Goal: Find contact information: Find contact information

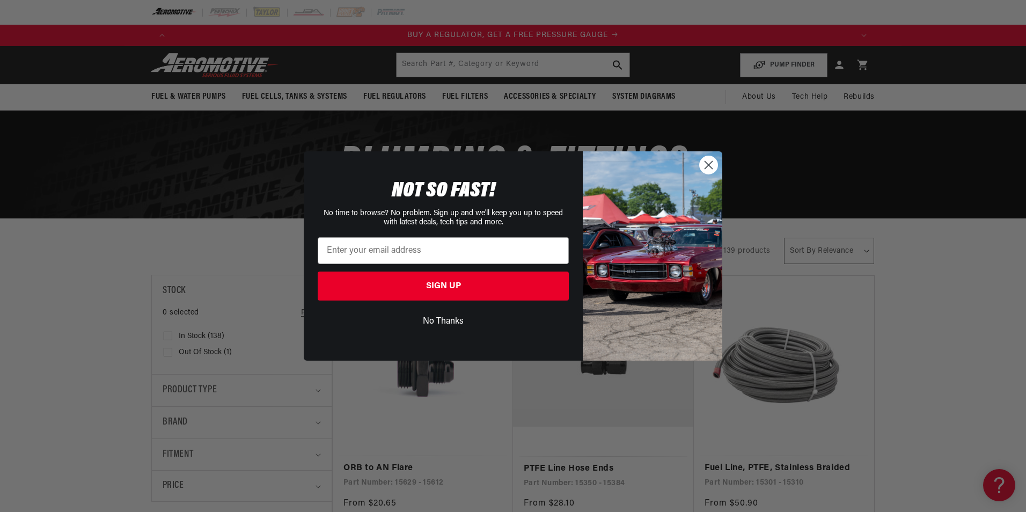
click at [708, 163] on circle "Close dialog" at bounding box center [709, 165] width 18 height 18
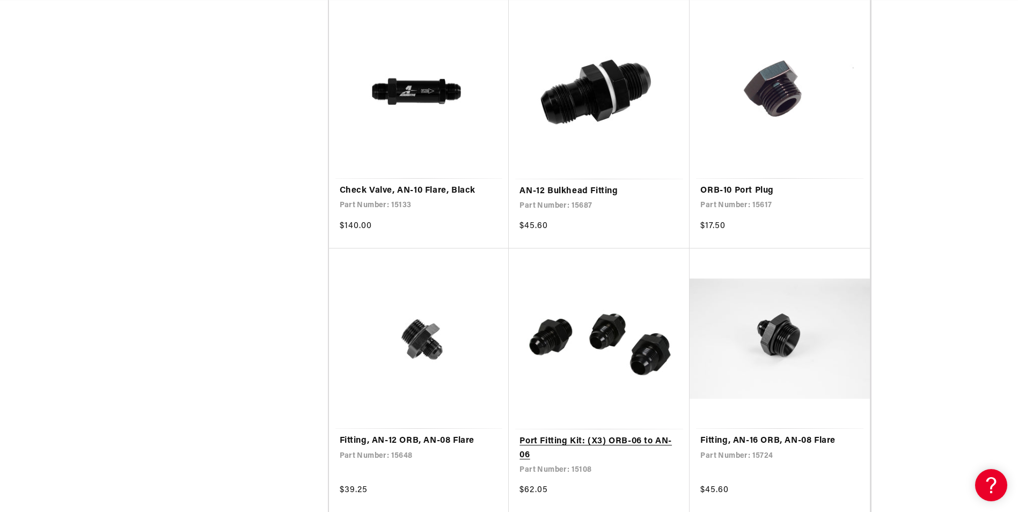
click at [577, 435] on link "Port Fitting Kit: (X3) ORB-06 to AN-06" at bounding box center [598, 448] width 159 height 27
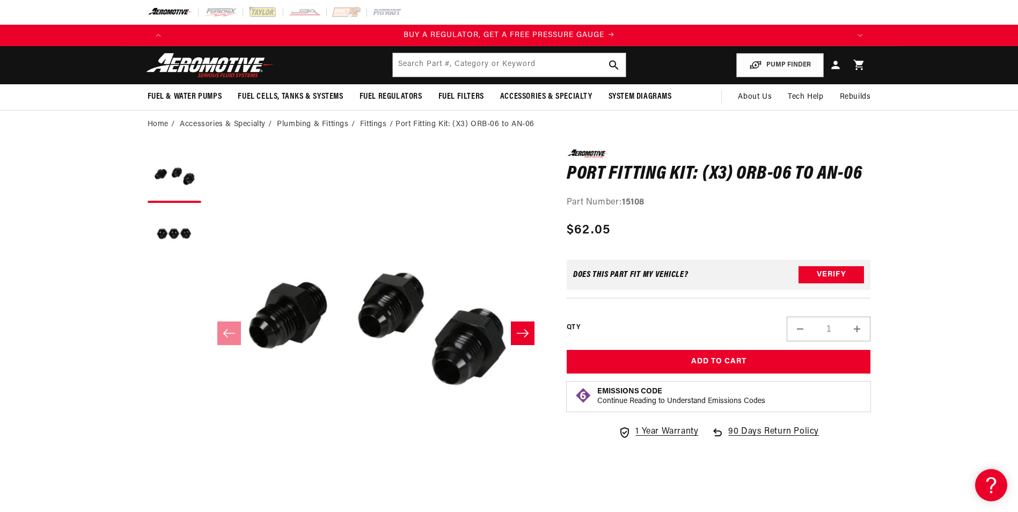
click at [521, 337] on icon "Slide right" at bounding box center [522, 333] width 13 height 11
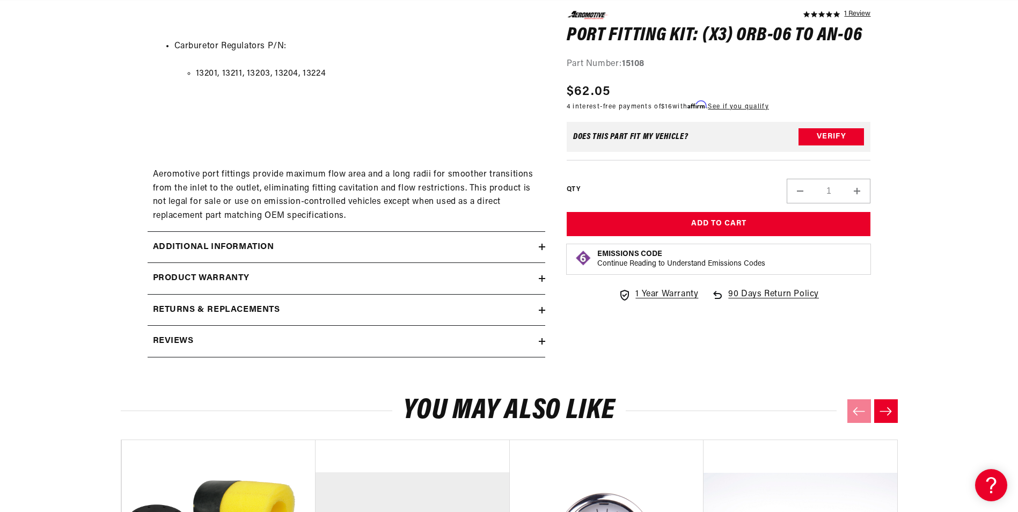
scroll to position [751, 0]
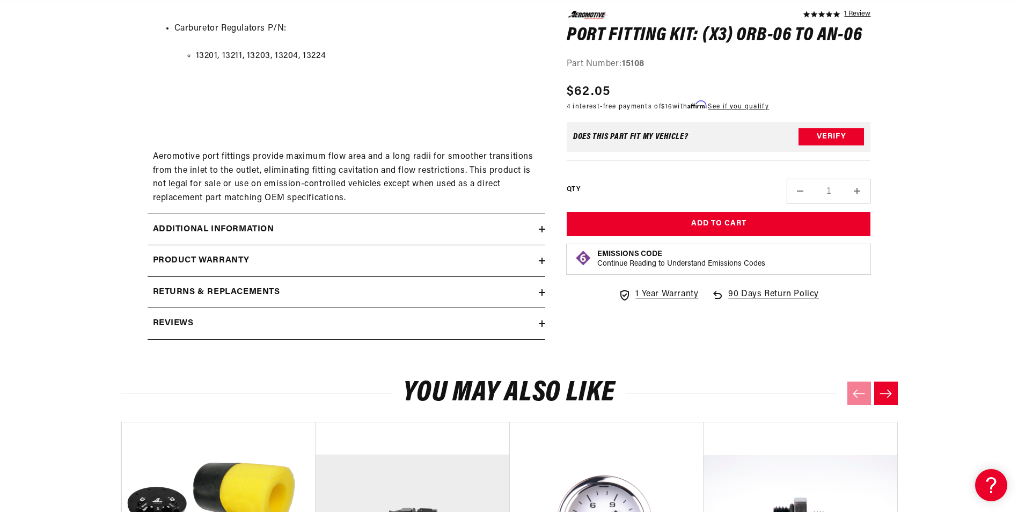
click at [329, 224] on div "Additional information" at bounding box center [343, 230] width 391 height 14
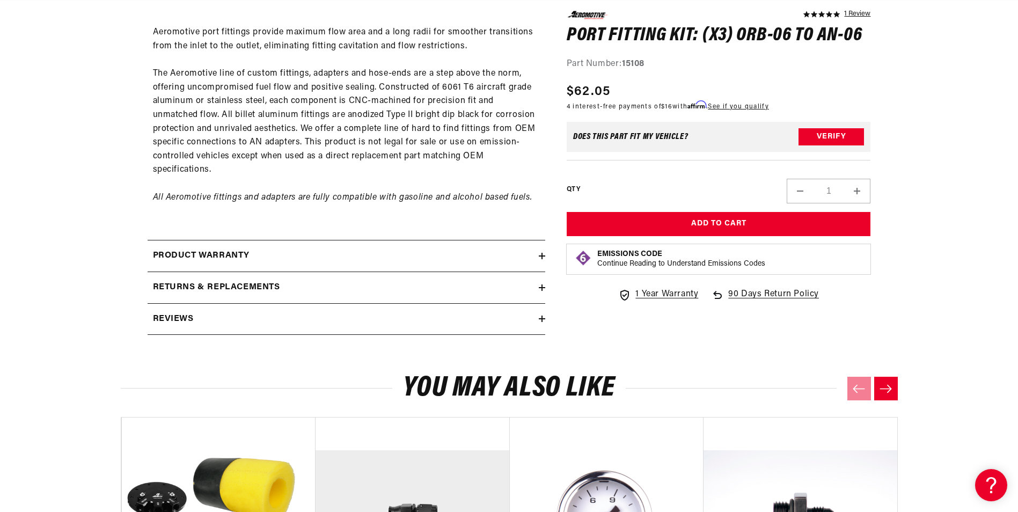
scroll to position [0, 0]
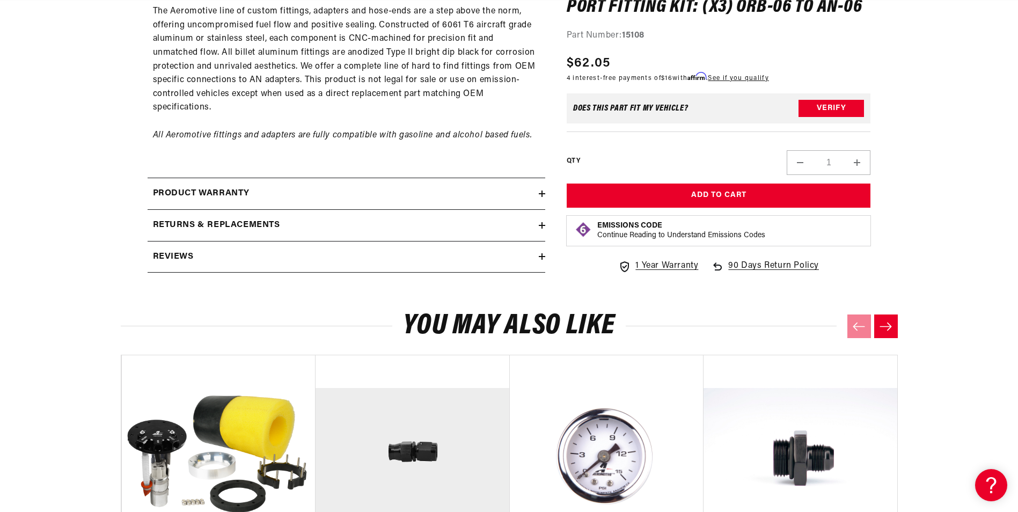
click at [330, 229] on div "Returns & replacements" at bounding box center [343, 225] width 391 height 14
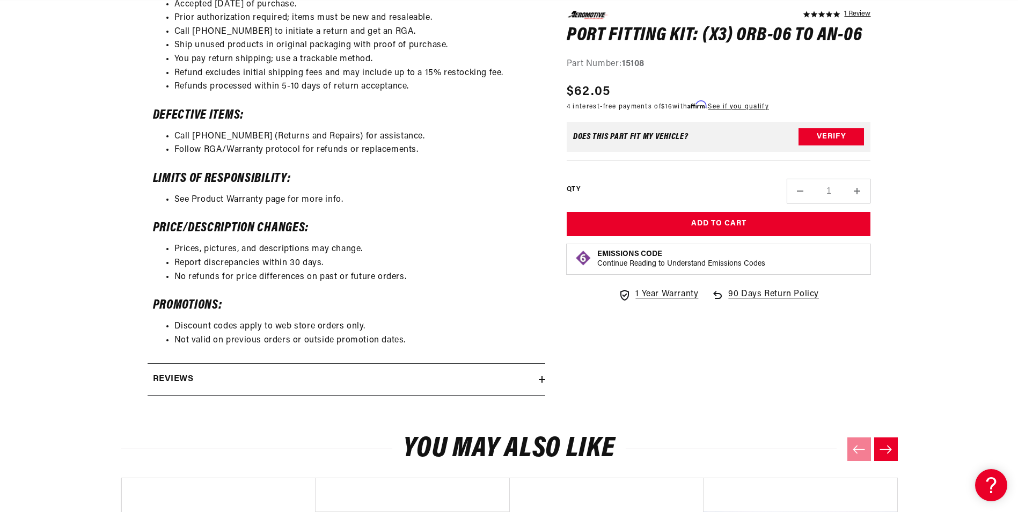
click at [332, 380] on div "Reviews" at bounding box center [343, 379] width 391 height 14
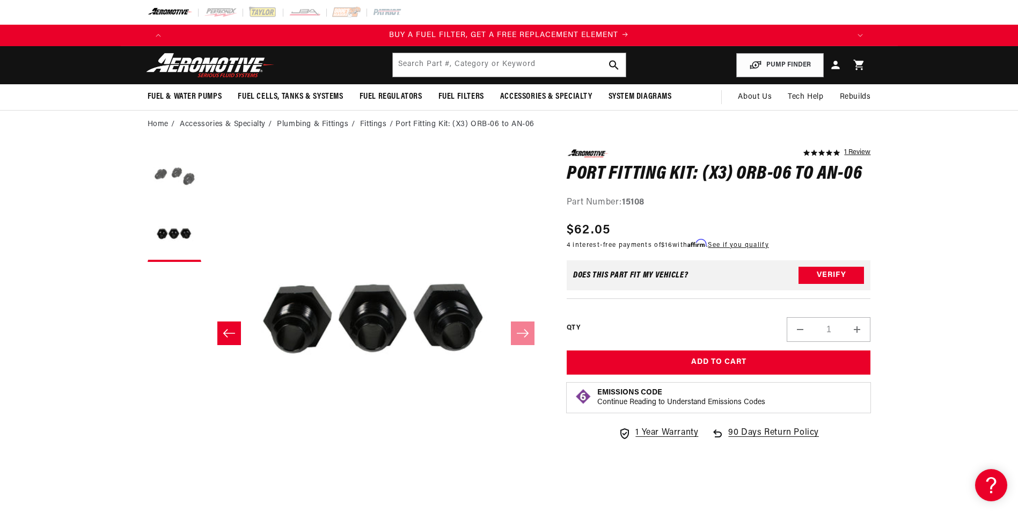
click at [155, 172] on button "Load image 1 in gallery view" at bounding box center [175, 176] width 54 height 54
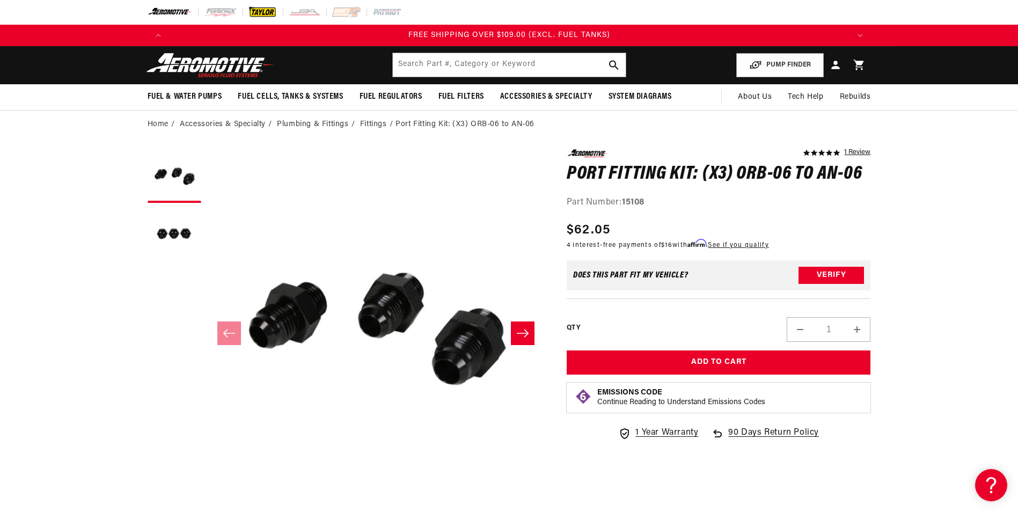
click at [259, 12] on img at bounding box center [263, 12] width 30 height 12
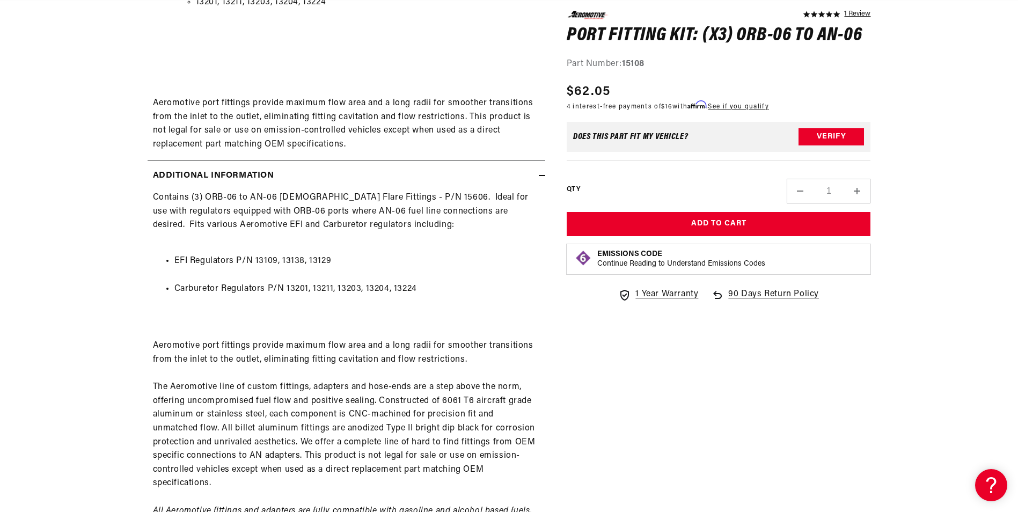
scroll to position [0, 2041]
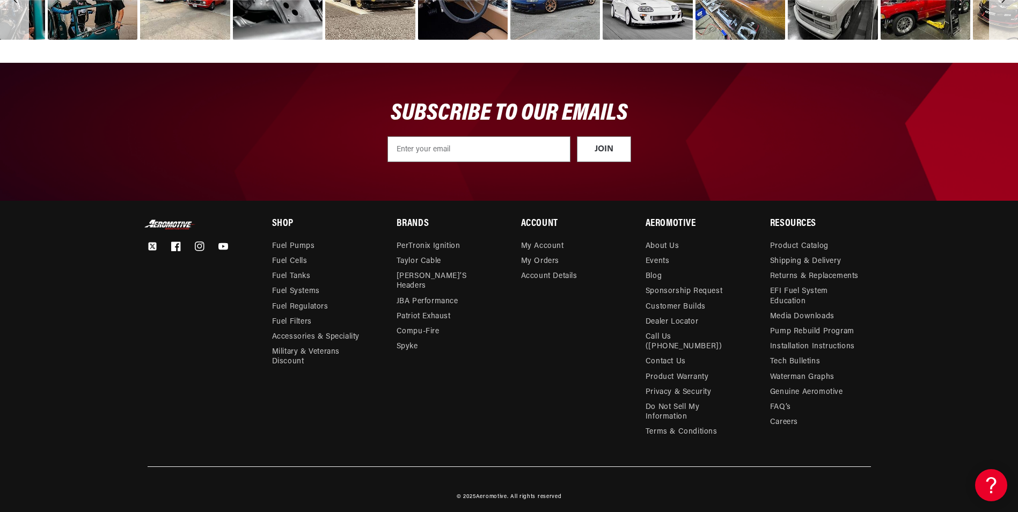
scroll to position [0, 2041]
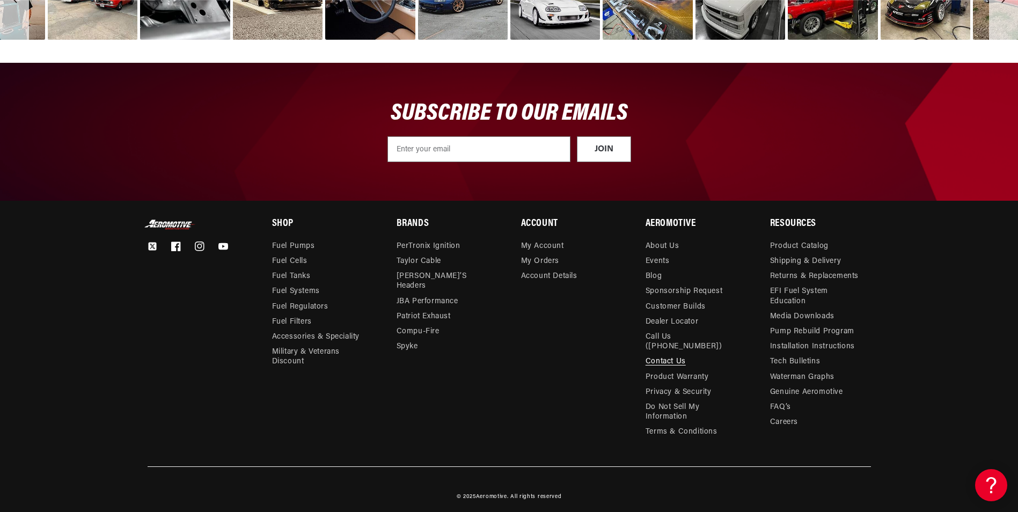
click at [666, 354] on link "Contact Us" at bounding box center [665, 361] width 40 height 15
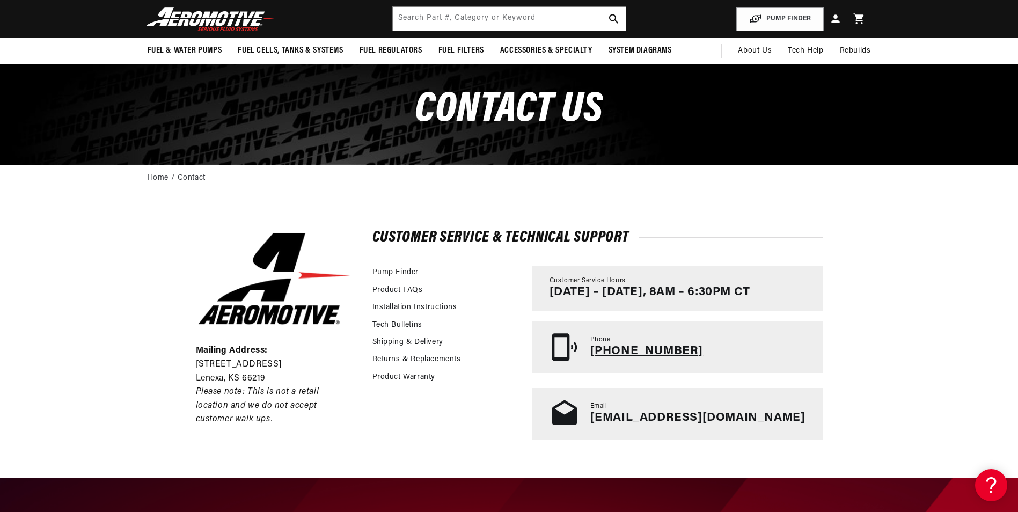
scroll to position [0, 1361]
click at [712, 416] on link "tech@aeromotiveinc.com" at bounding box center [697, 418] width 215 height 12
click at [854, 240] on div "Mailing Address: 10955 Mill Creek Road Lenexa, KS 66219 Please note: This is no…" at bounding box center [509, 334] width 1018 height 285
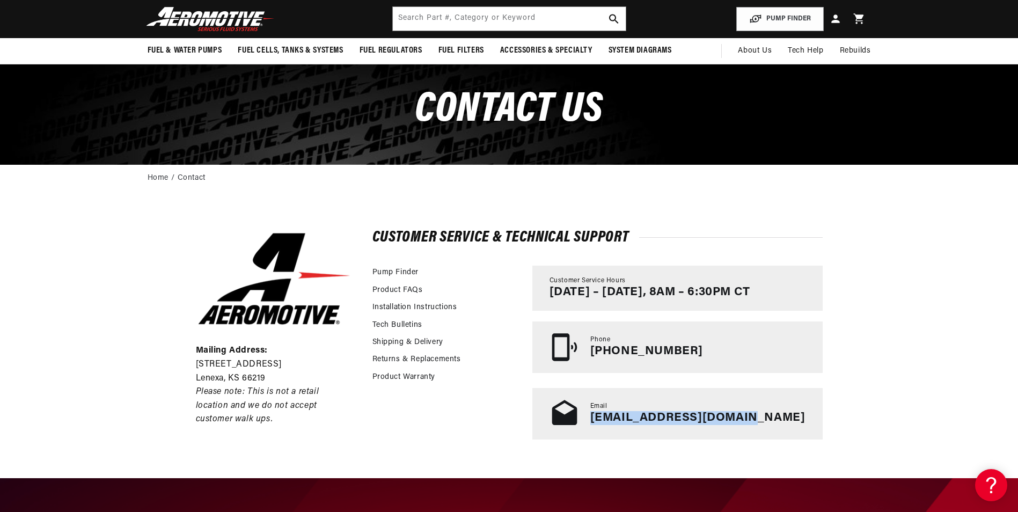
drag, startPoint x: 792, startPoint y: 411, endPoint x: 642, endPoint y: 417, distance: 150.3
click at [642, 417] on div "Email tech@aeromotiveinc.com" at bounding box center [677, 414] width 290 height 52
drag, startPoint x: 642, startPoint y: 417, endPoint x: 656, endPoint y: 420, distance: 14.7
copy link "tech@aeromotiveinc.com"
